Goal: Task Accomplishment & Management: Use online tool/utility

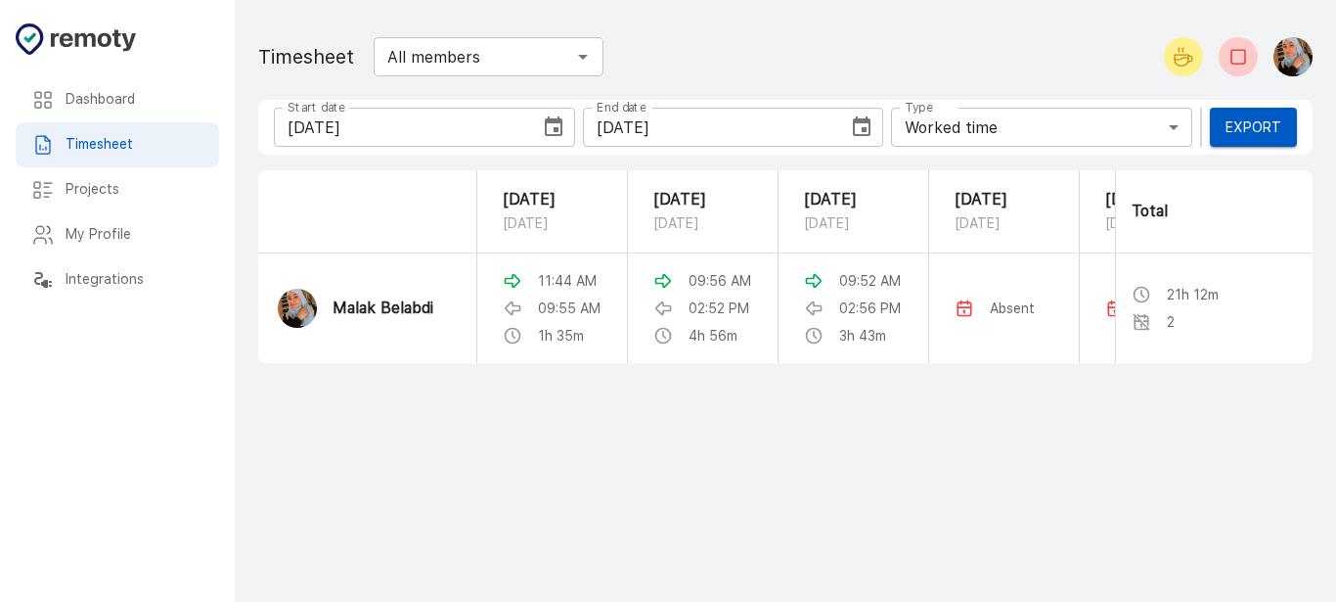
scroll to position [0, 431]
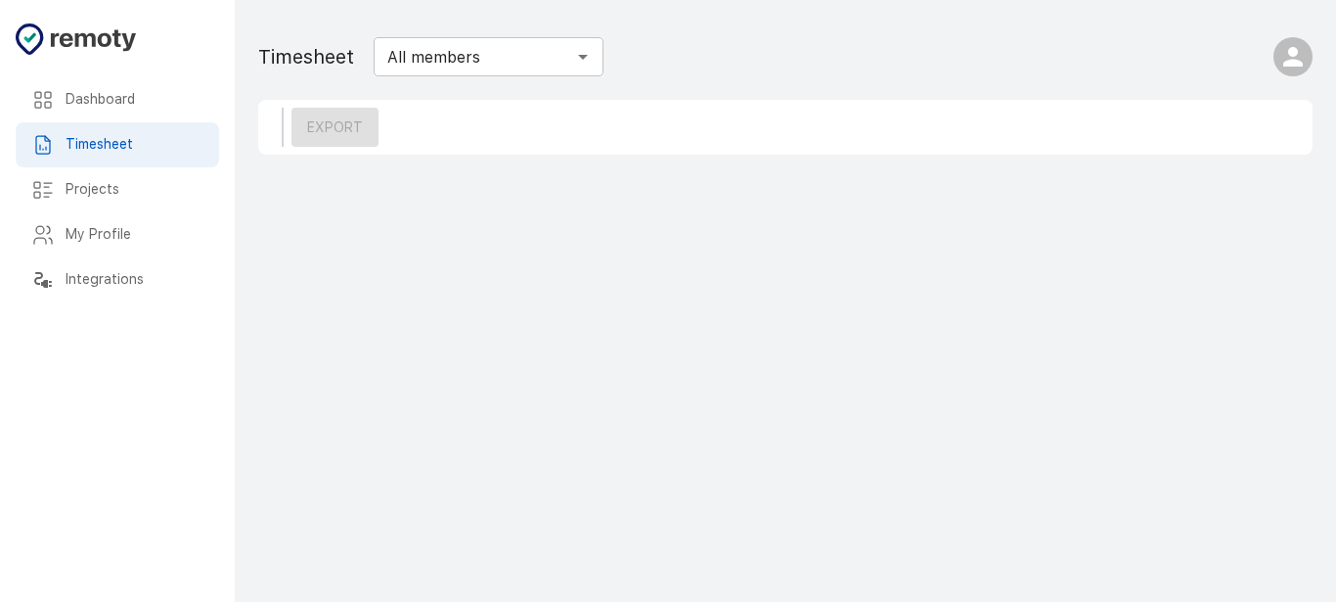
click at [113, 96] on h6 "Dashboard" at bounding box center [135, 100] width 138 height 22
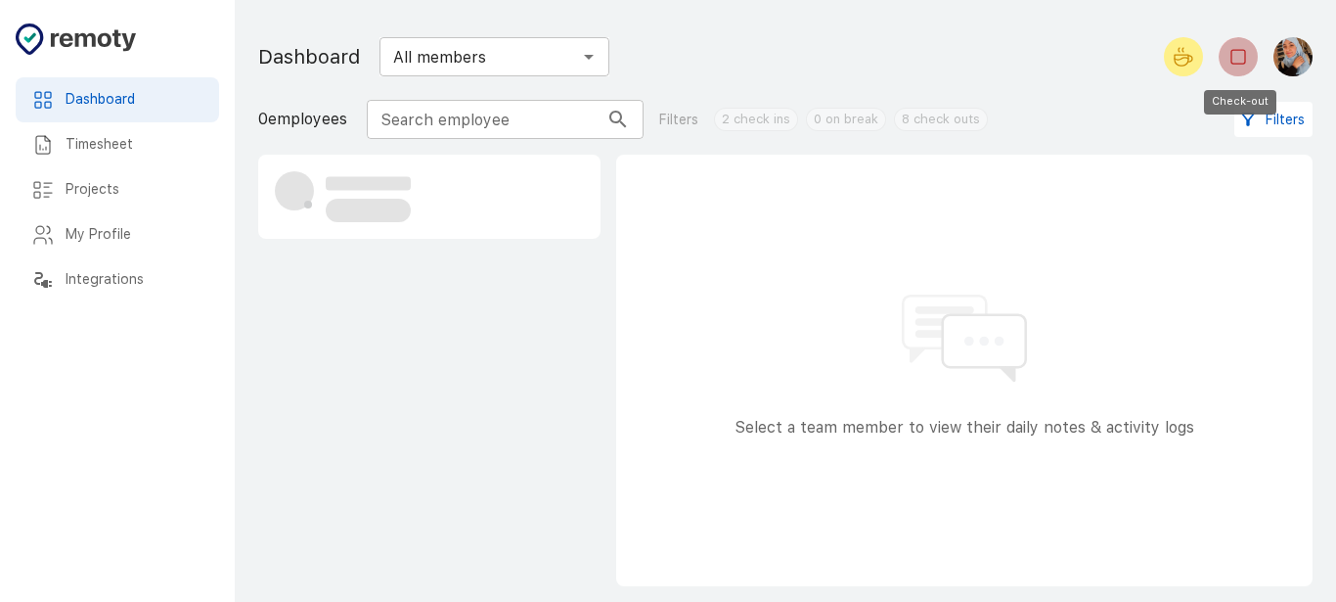
click at [1245, 61] on rect "Check-out" at bounding box center [1239, 57] width 14 height 14
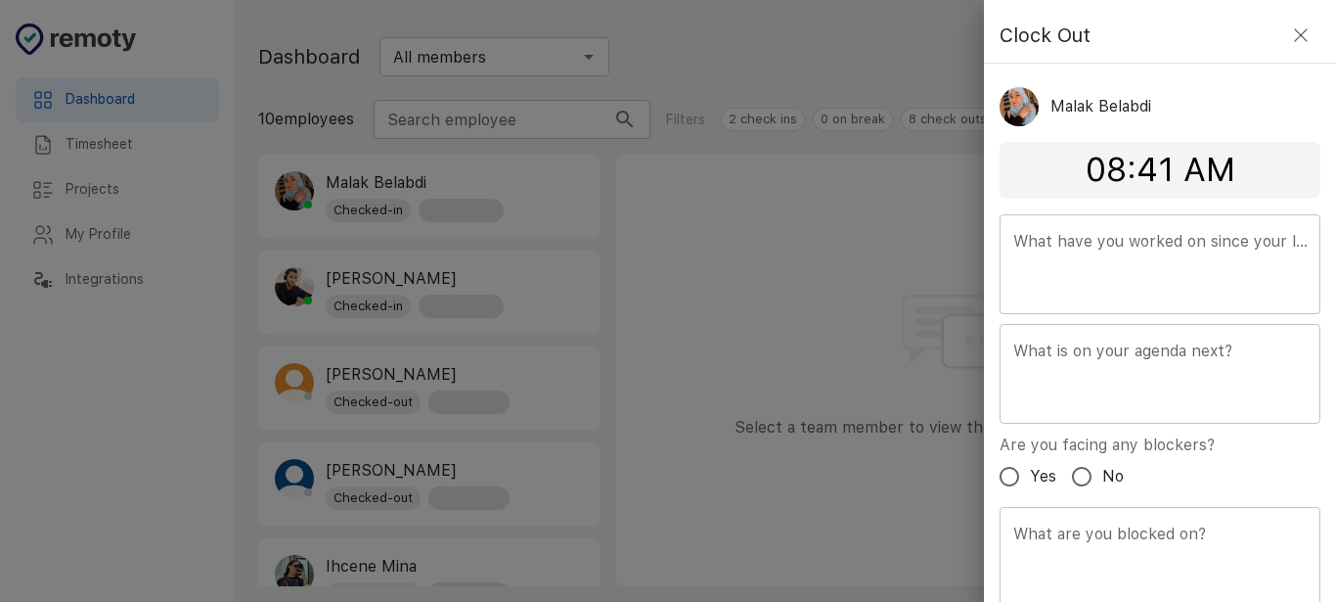
scroll to position [71, 0]
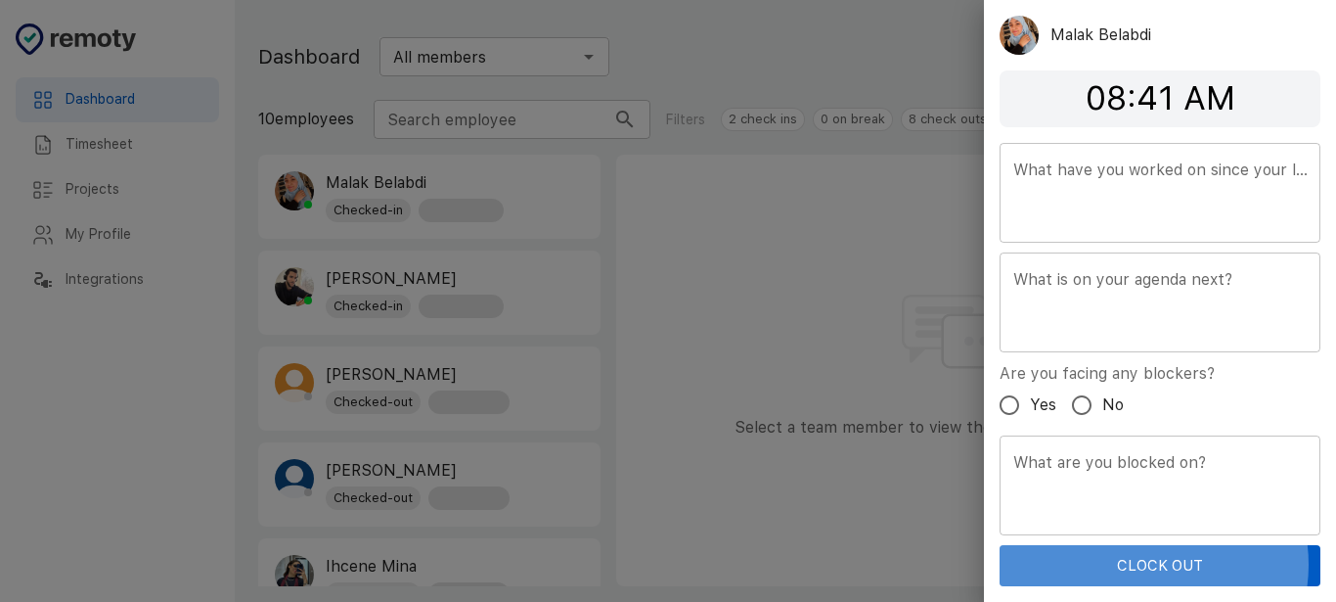
click at [1147, 564] on button "Clock Out" at bounding box center [1160, 565] width 321 height 41
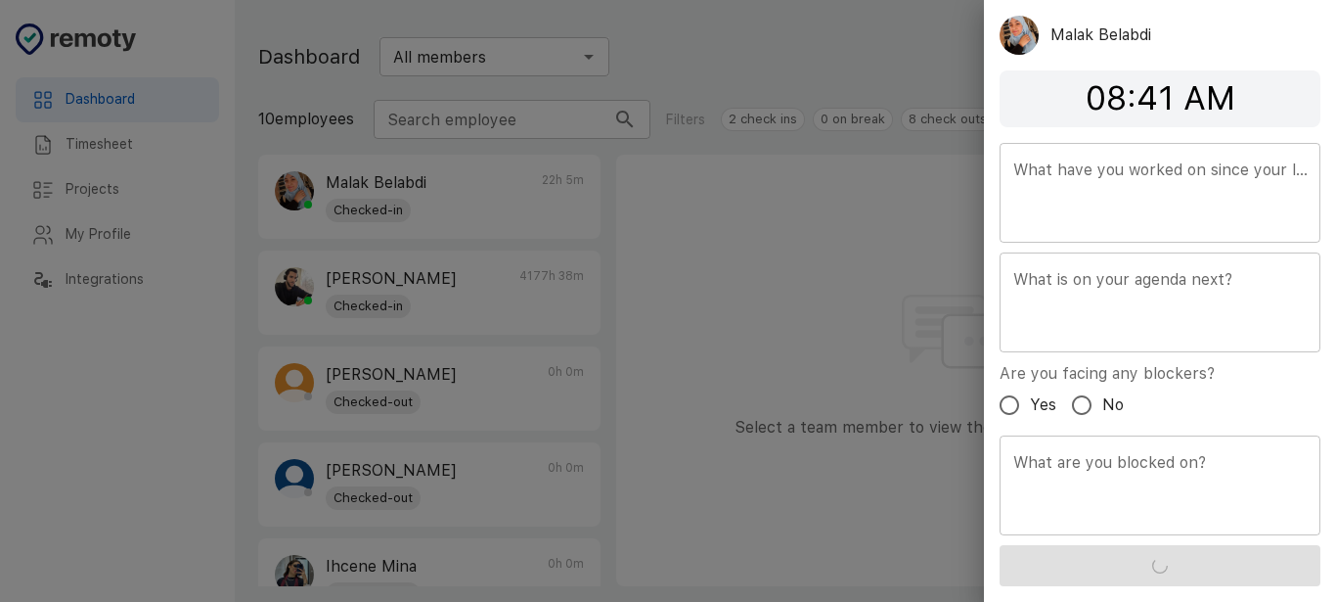
click at [772, 359] on div at bounding box center [668, 301] width 1336 height 602
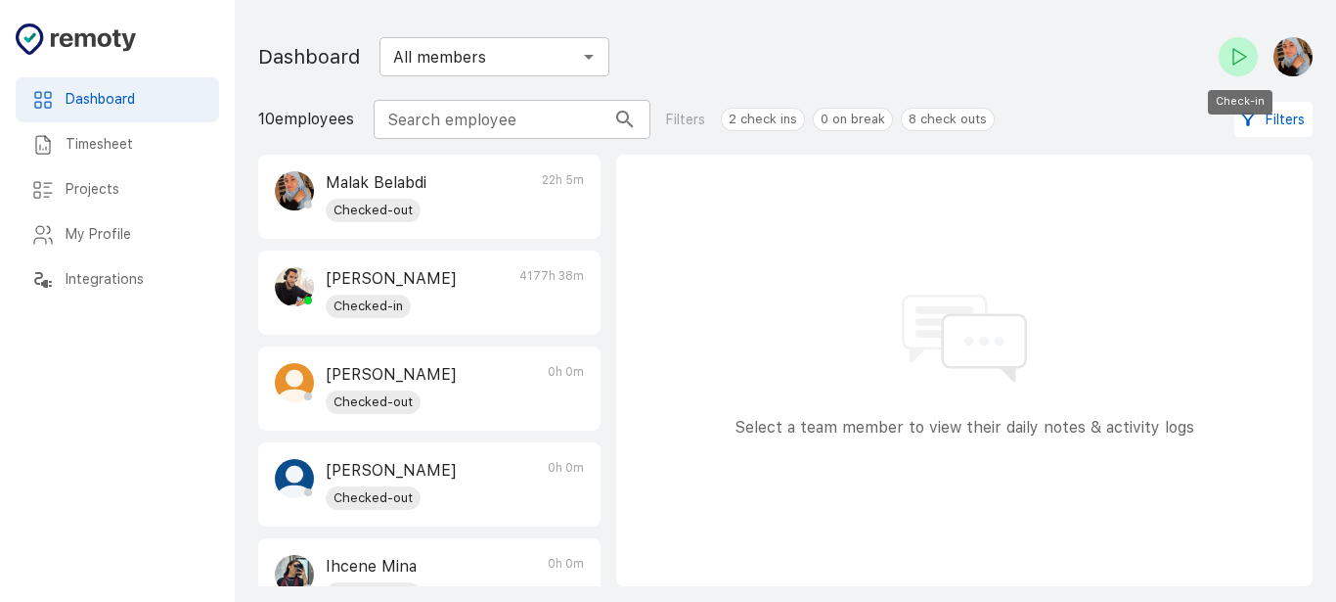
click at [1237, 63] on icon "Check-in" at bounding box center [1238, 56] width 23 height 23
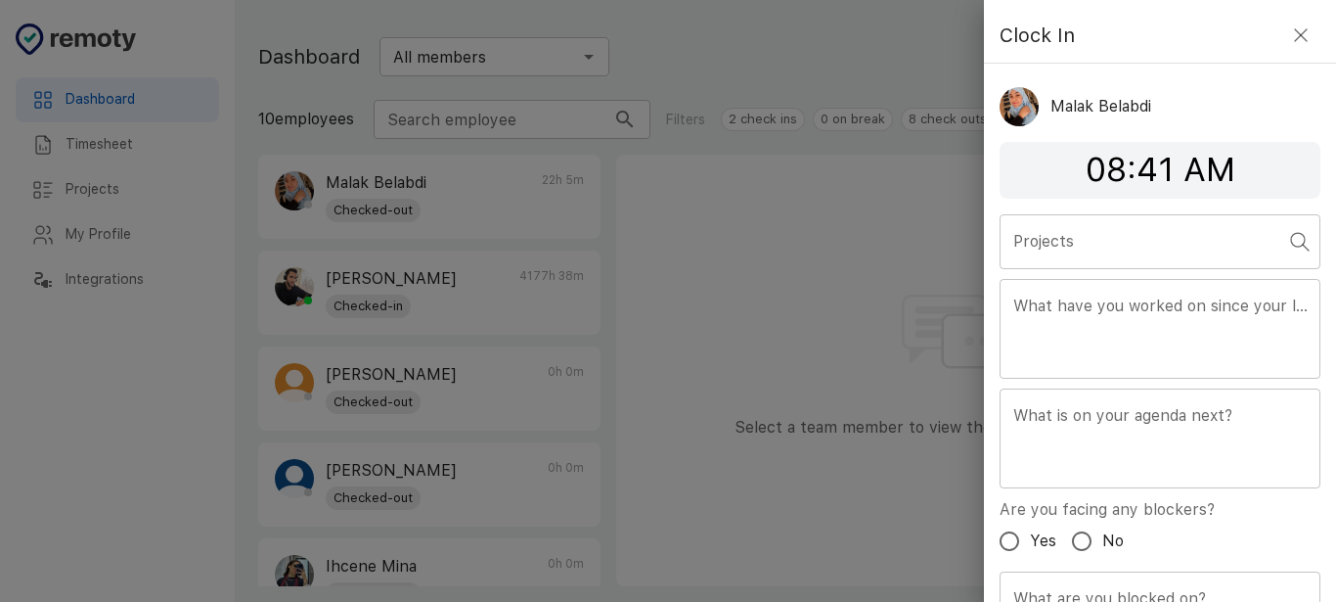
scroll to position [136, 0]
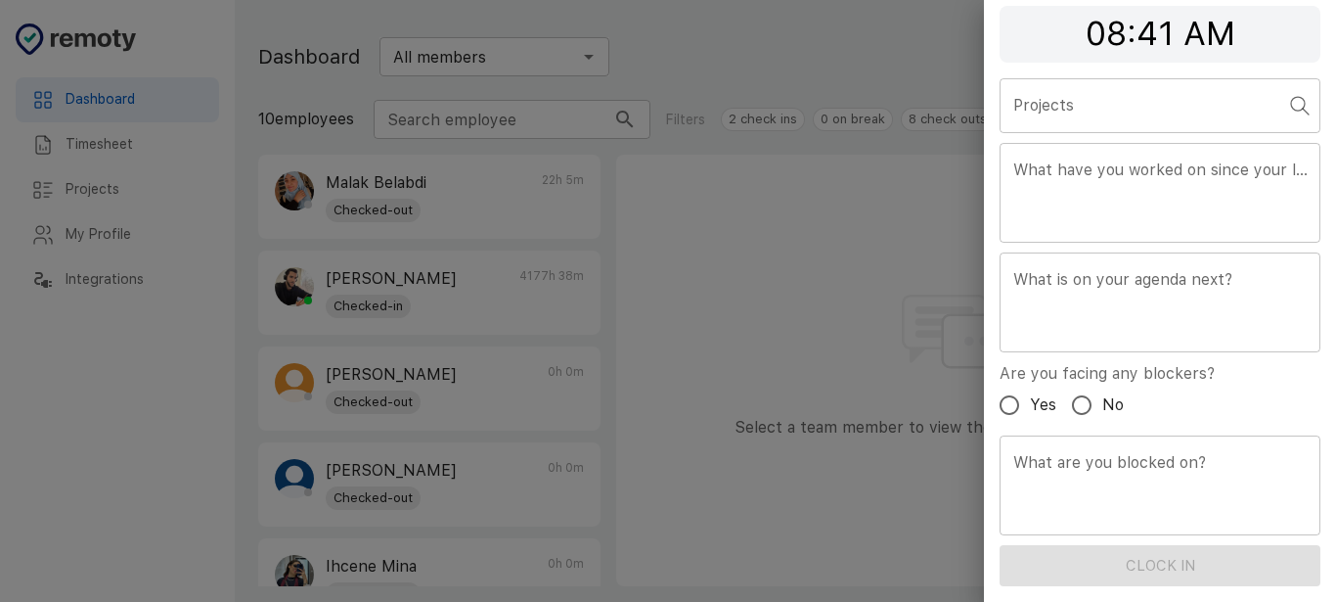
click at [1291, 97] on circle "Open" at bounding box center [1298, 104] width 14 height 14
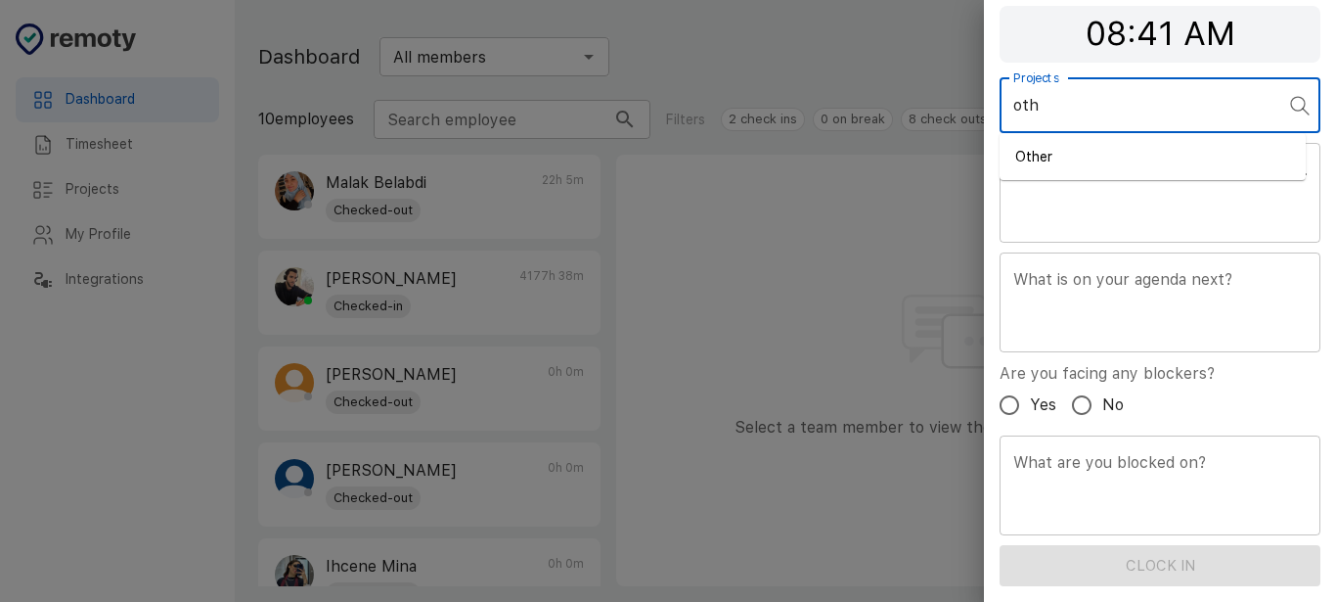
click at [1113, 172] on ul "Other" at bounding box center [1153, 156] width 306 height 47
click at [1098, 162] on div "Other Complete" at bounding box center [1152, 162] width 275 height 30
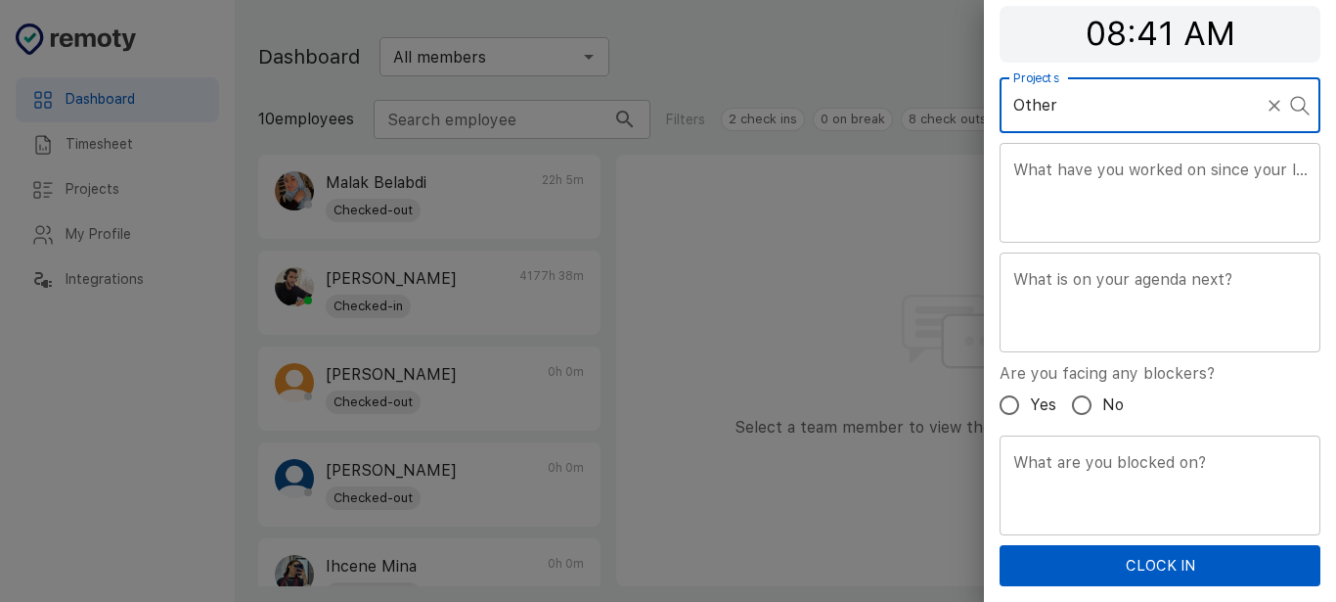
type input "Other"
click at [1156, 583] on button "Clock In" at bounding box center [1160, 565] width 321 height 41
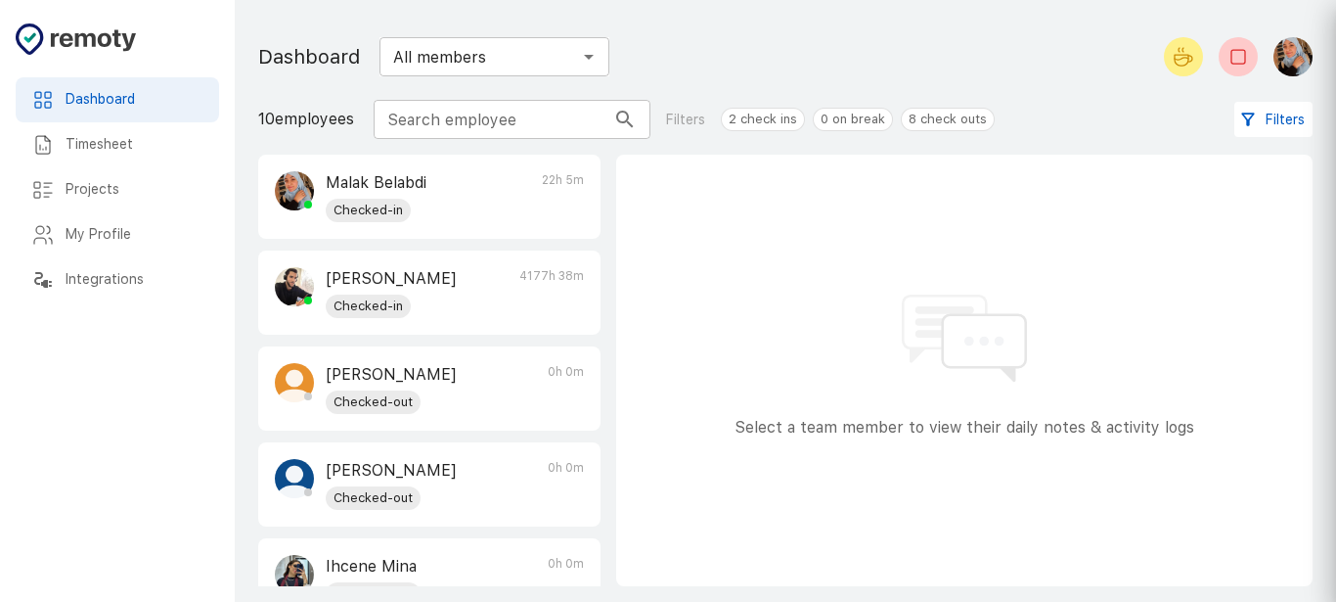
scroll to position [71, 0]
